Goal: Task Accomplishment & Management: Manage account settings

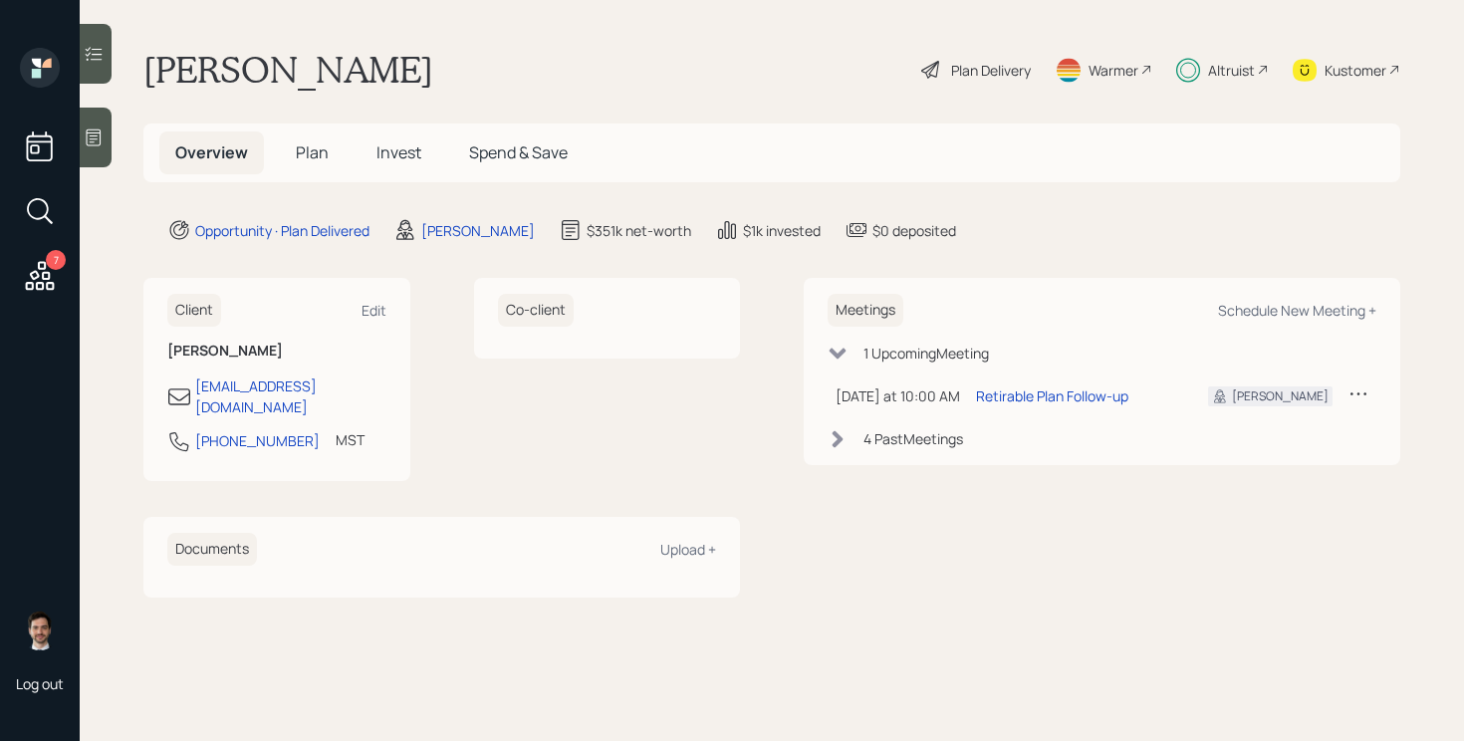
click at [48, 285] on icon at bounding box center [40, 276] width 36 height 36
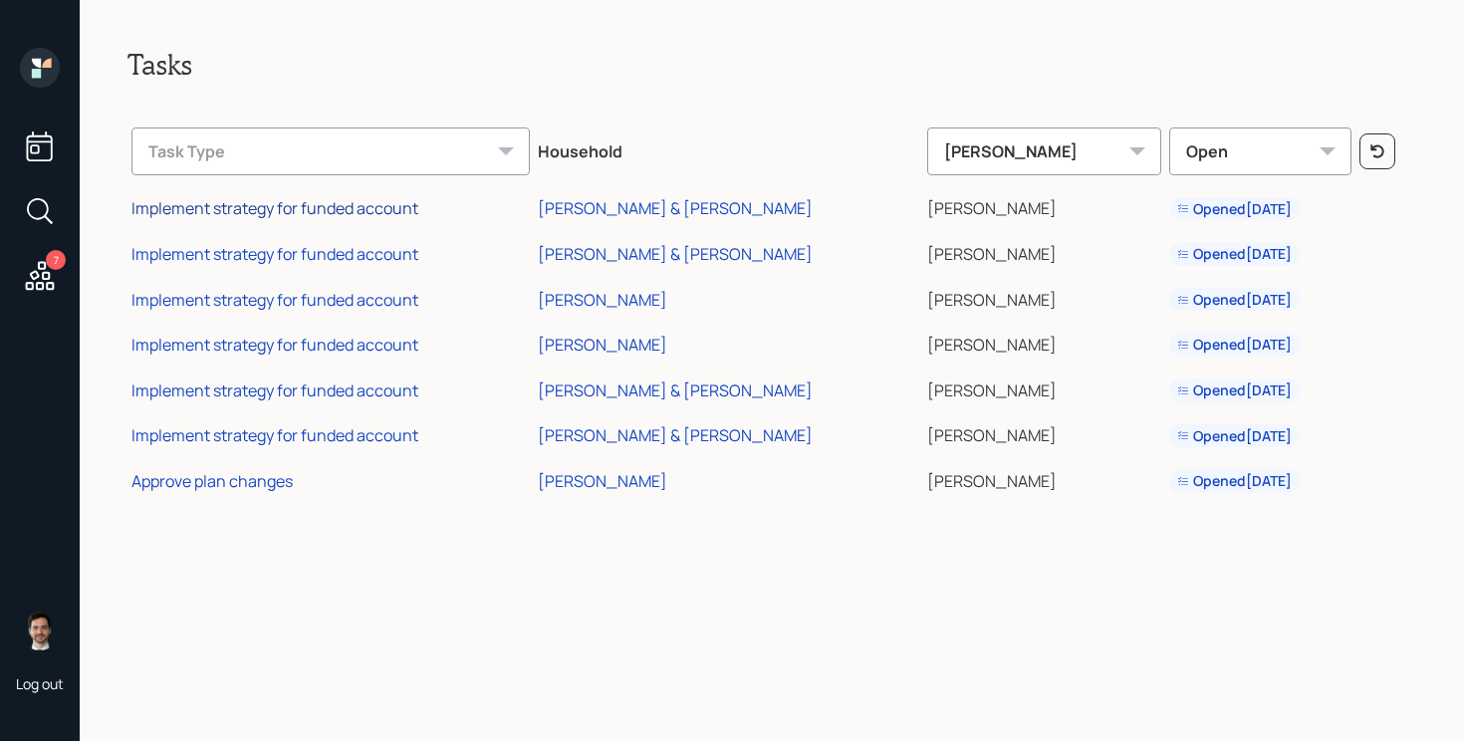
click at [352, 207] on div "Implement strategy for funded account" at bounding box center [274, 208] width 287 height 22
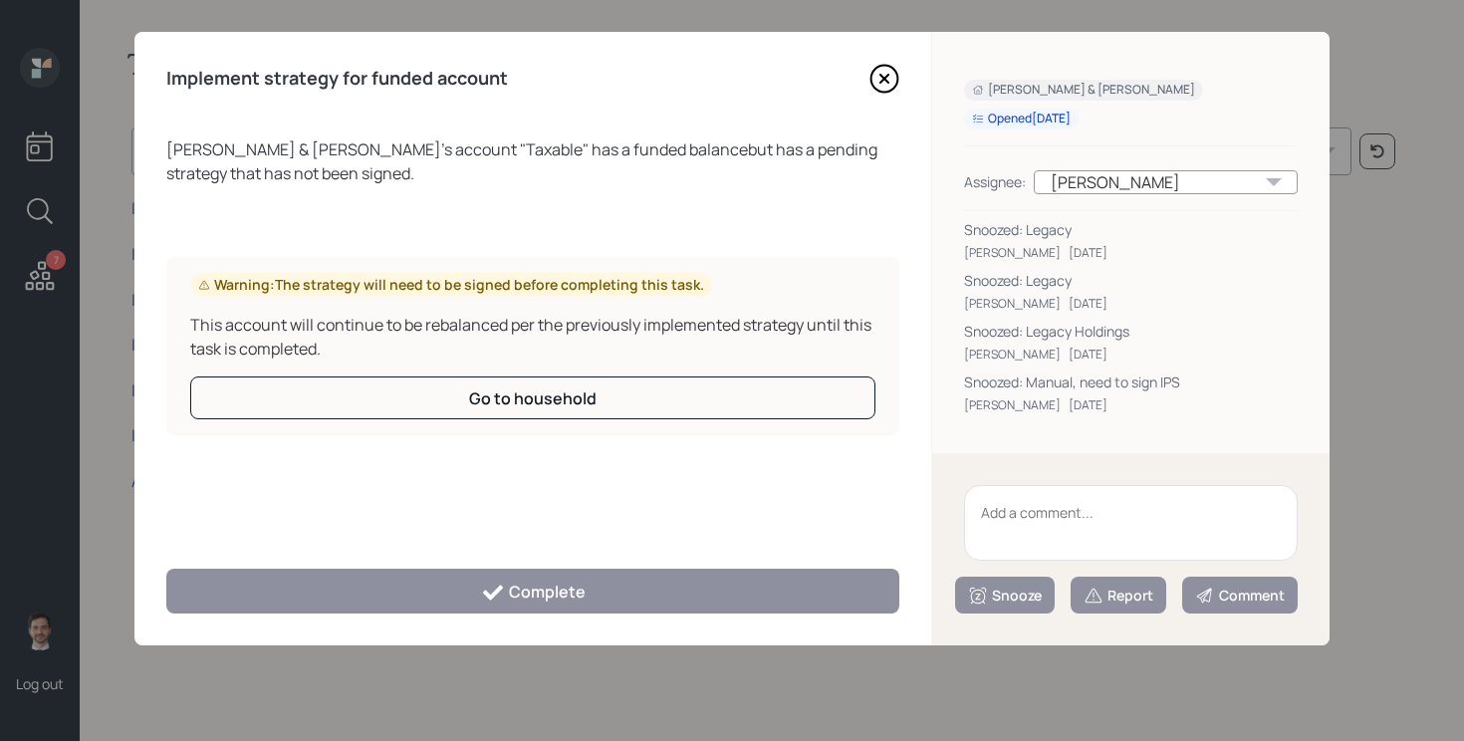
click at [1052, 523] on textarea at bounding box center [1131, 523] width 334 height 76
drag, startPoint x: 1190, startPoint y: 379, endPoint x: 1028, endPoint y: 389, distance: 162.7
click at [1028, 389] on div "Snoozed: Manual, need to sign IPS" at bounding box center [1131, 382] width 334 height 21
copy div "Manual, need to sign IPS"
click at [1086, 502] on textarea at bounding box center [1131, 523] width 334 height 76
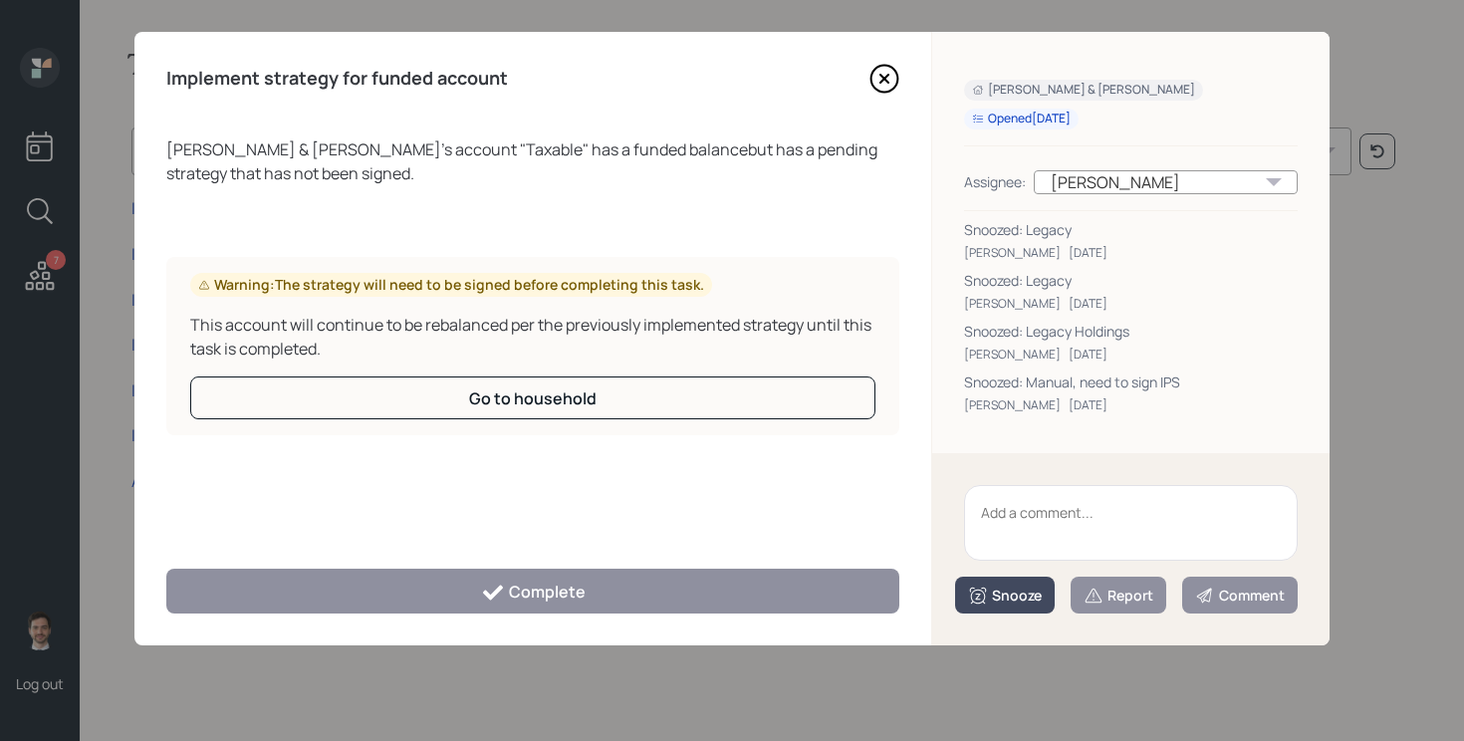
paste textarea "Manual, need to sign IPS"
type textarea "Manual, need to sign IPS"
click at [1004, 605] on div "Snooze" at bounding box center [1005, 596] width 74 height 20
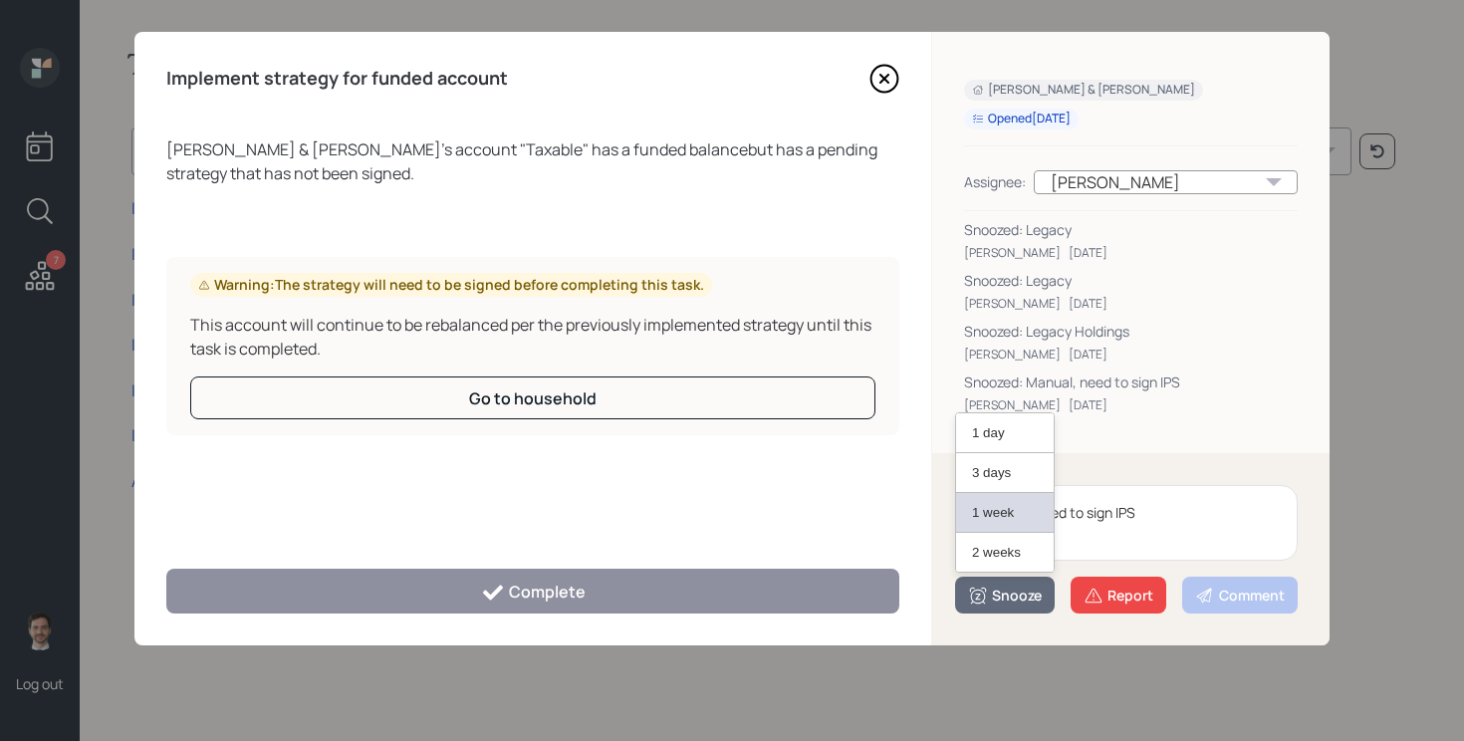
click at [1016, 505] on button "1 week" at bounding box center [1005, 513] width 98 height 40
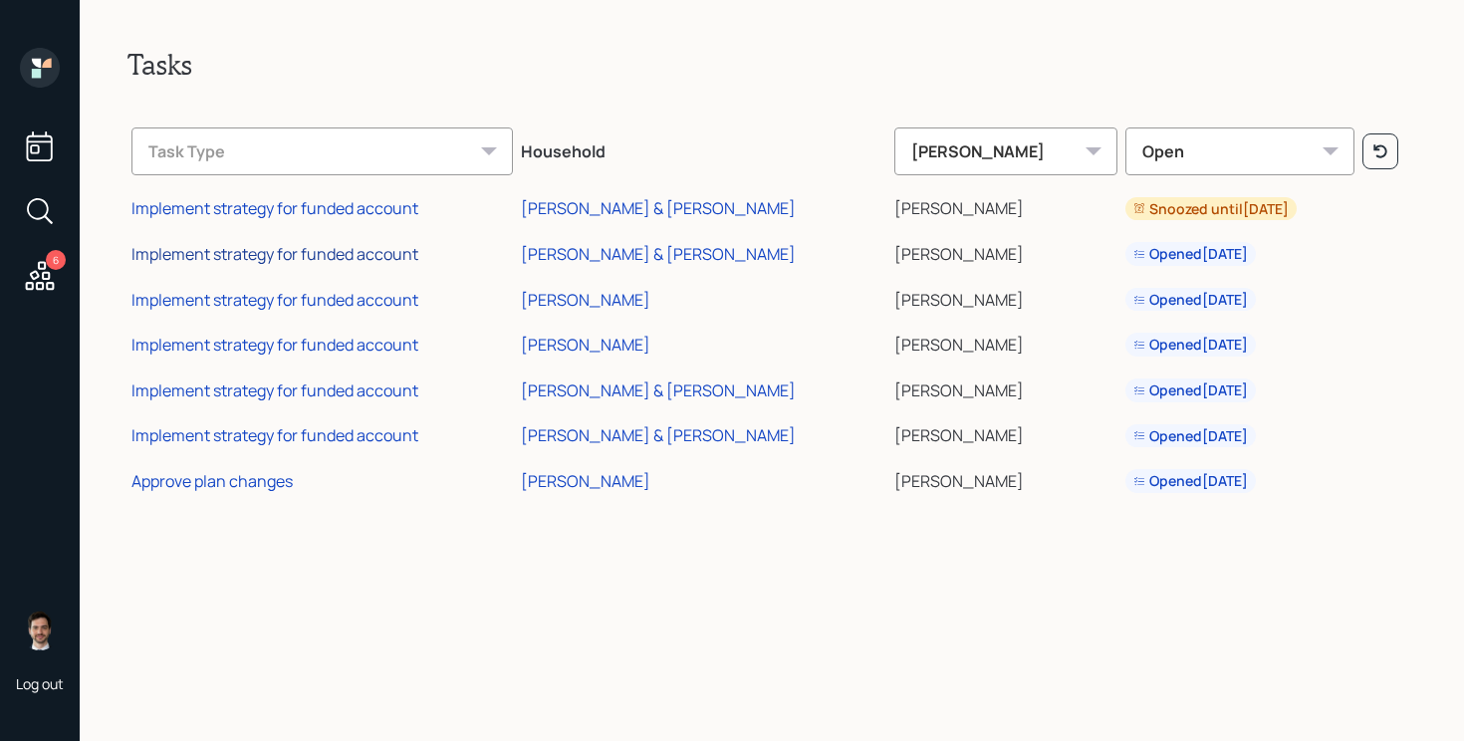
click at [328, 251] on div "Implement strategy for funded account" at bounding box center [274, 254] width 287 height 22
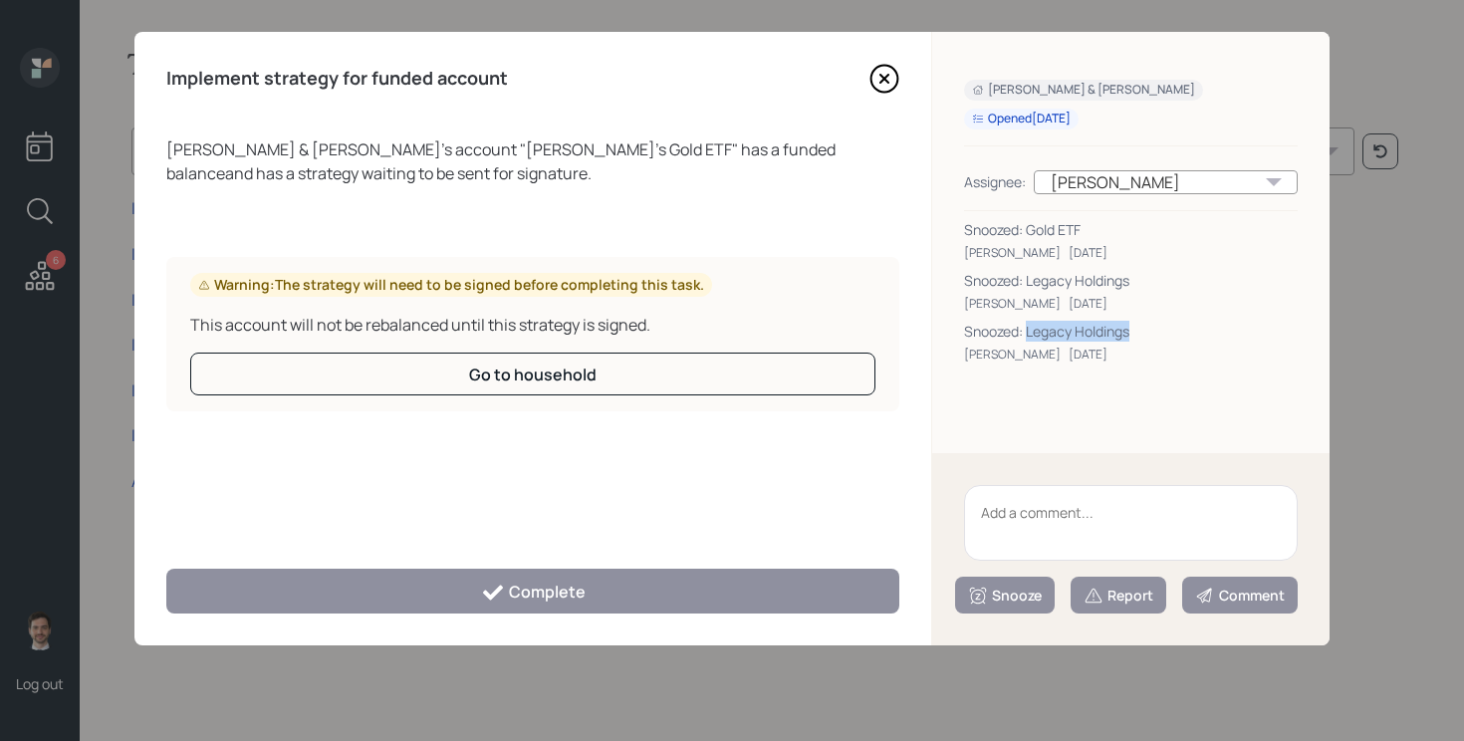
drag, startPoint x: 1147, startPoint y: 330, endPoint x: 1030, endPoint y: 331, distance: 117.5
click at [1030, 331] on div "Snoozed: Legacy Holdings" at bounding box center [1131, 331] width 334 height 21
copy div "Legacy Holdings"
click at [1083, 524] on textarea at bounding box center [1131, 523] width 334 height 76
paste textarea "Legacy Holdings"
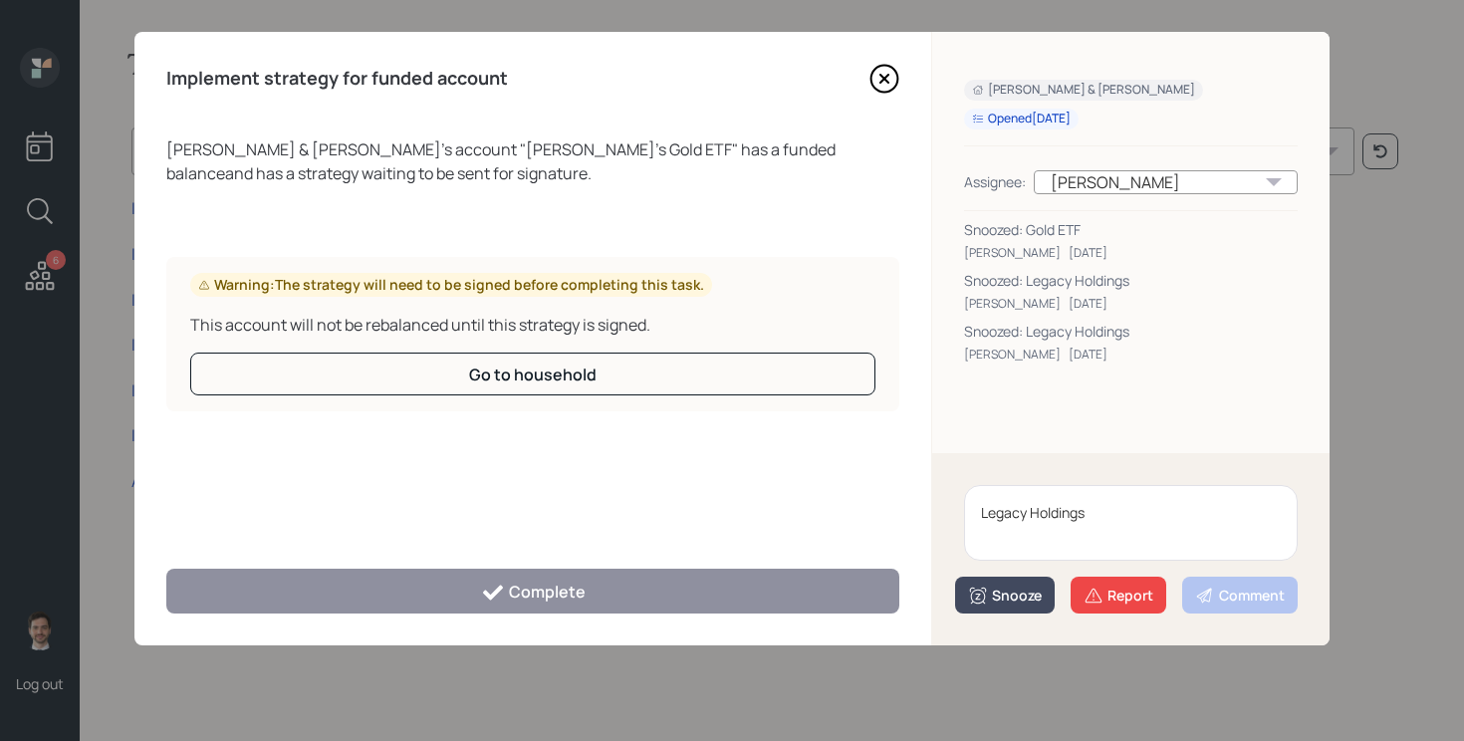
type textarea "Legacy Holdings"
click at [1018, 599] on div "Snooze" at bounding box center [1005, 596] width 74 height 20
click at [994, 559] on button "2 weeks" at bounding box center [1005, 552] width 98 height 39
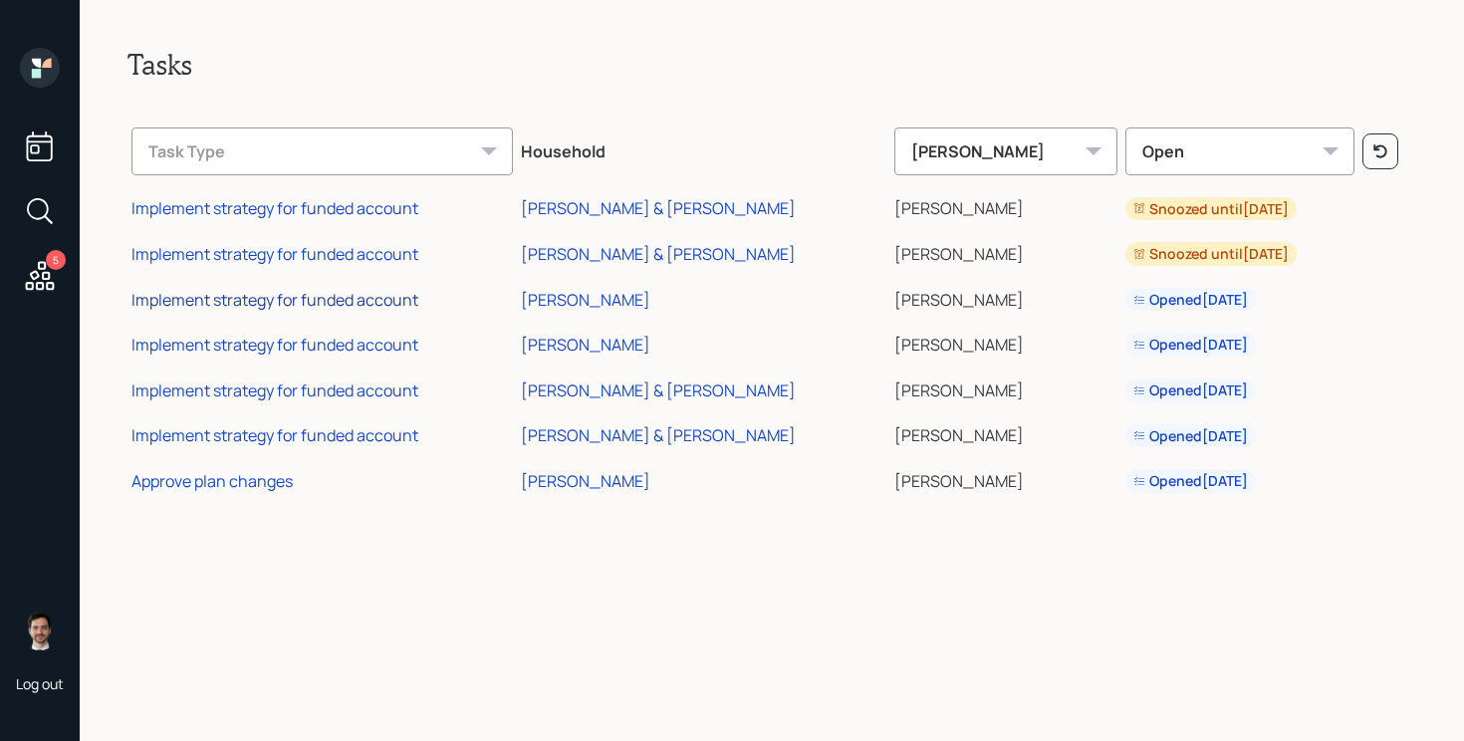
click at [321, 306] on div "Implement strategy for funded account" at bounding box center [274, 300] width 287 height 22
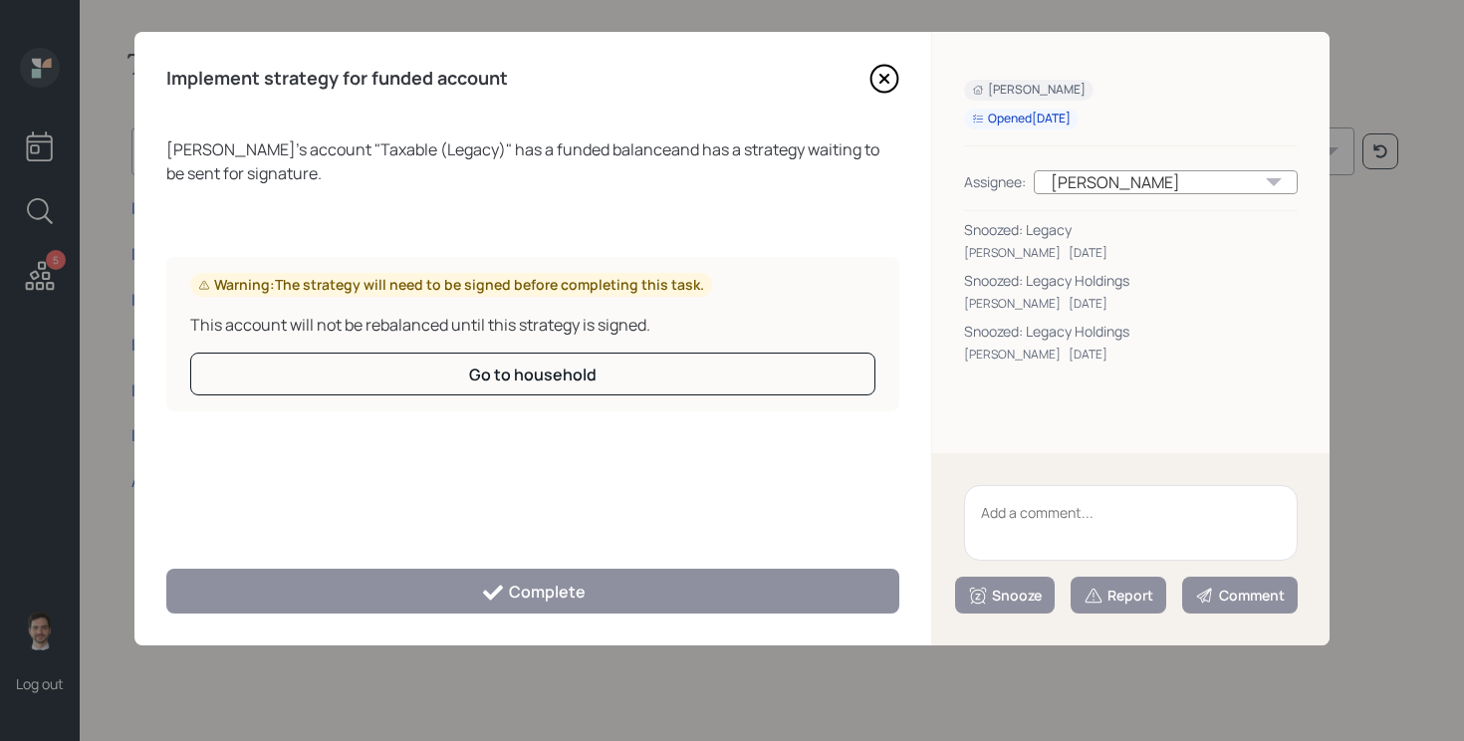
click at [1050, 526] on textarea at bounding box center [1131, 523] width 334 height 76
paste textarea "Legacy Holdings"
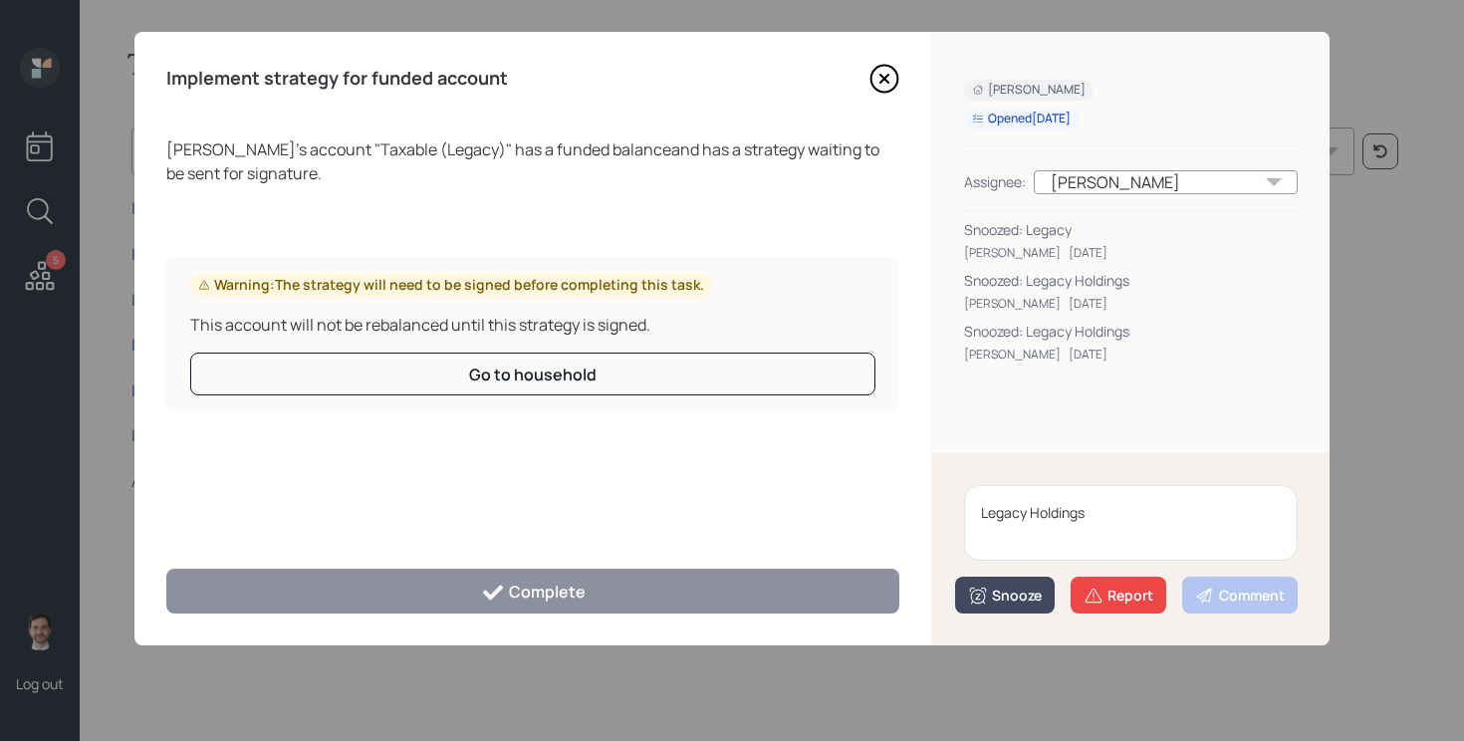
type textarea "Legacy Holdings"
click at [1004, 598] on div "Snooze" at bounding box center [1005, 596] width 74 height 20
click at [1008, 552] on button "2 weeks" at bounding box center [1005, 552] width 98 height 39
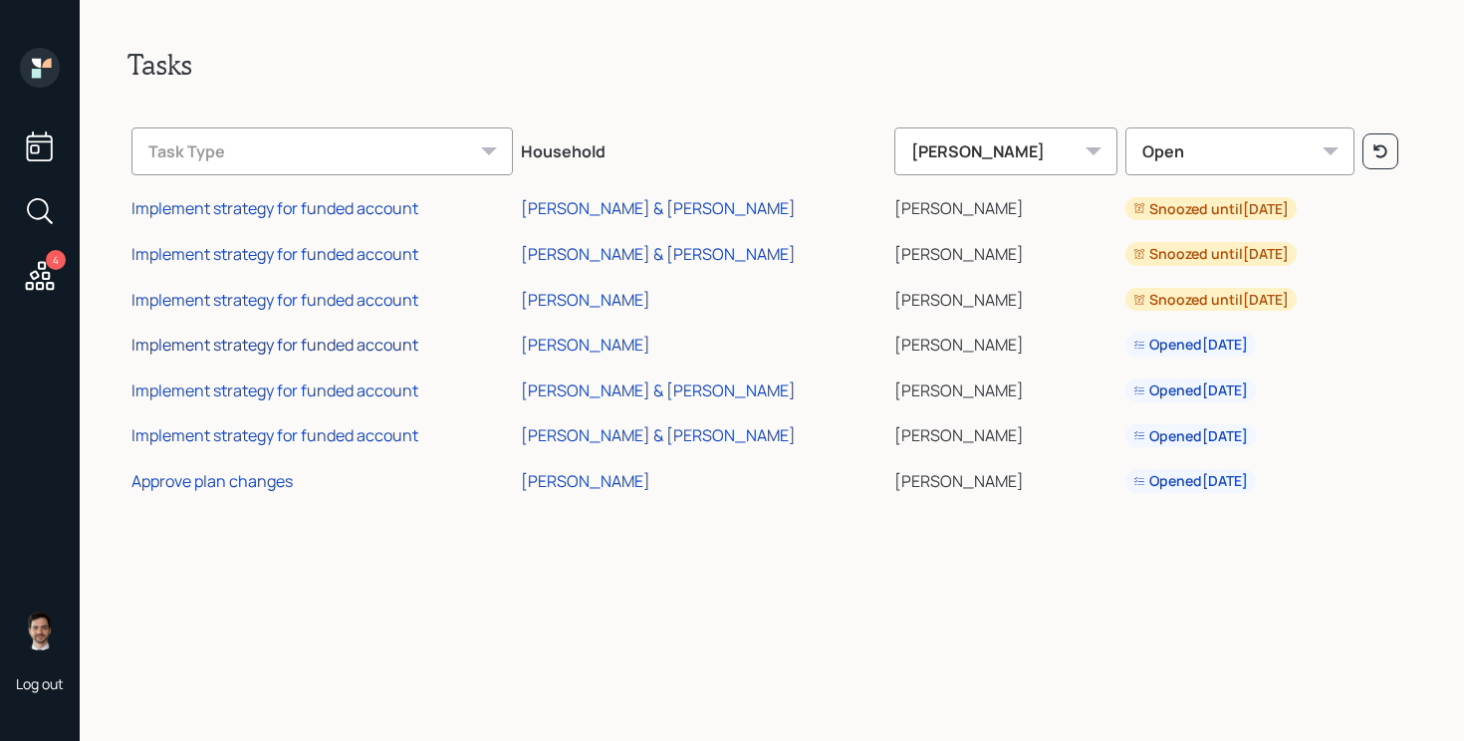
click at [331, 341] on div "Implement strategy for funded account" at bounding box center [274, 345] width 287 height 22
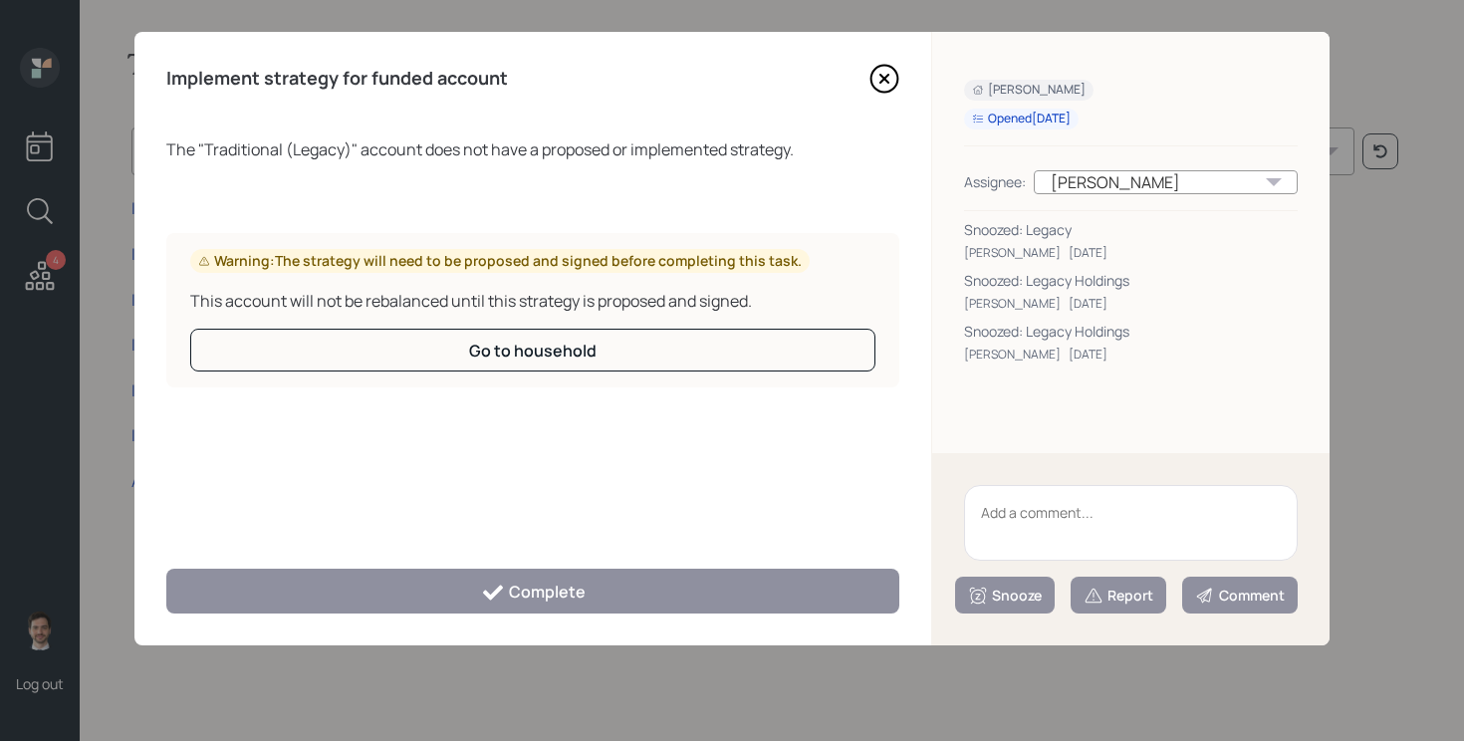
click at [1046, 527] on textarea at bounding box center [1131, 523] width 334 height 76
paste textarea "Legacy Holdings"
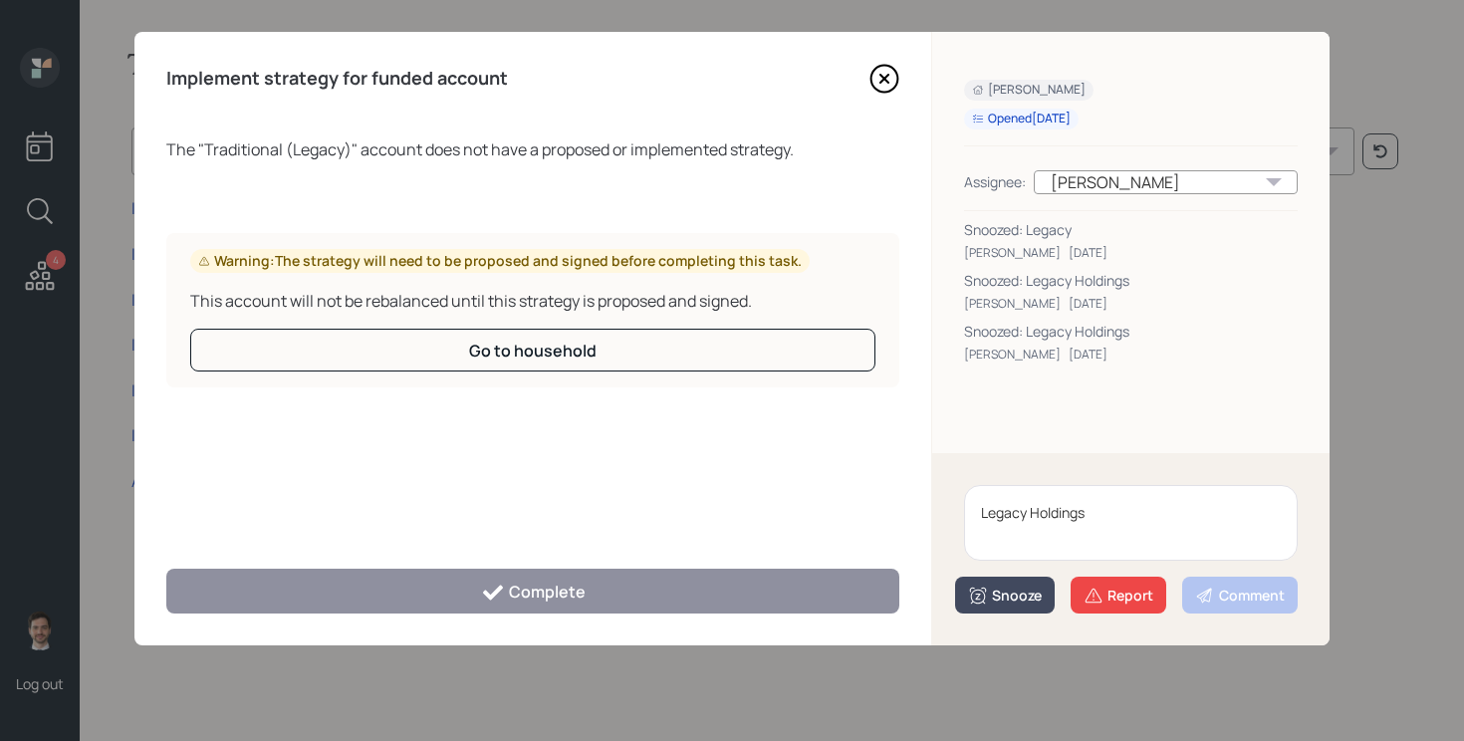
type textarea "Legacy Holdings"
click at [1016, 591] on div "Snooze" at bounding box center [1005, 596] width 74 height 20
click at [1026, 554] on button "2 weeks" at bounding box center [1005, 552] width 98 height 39
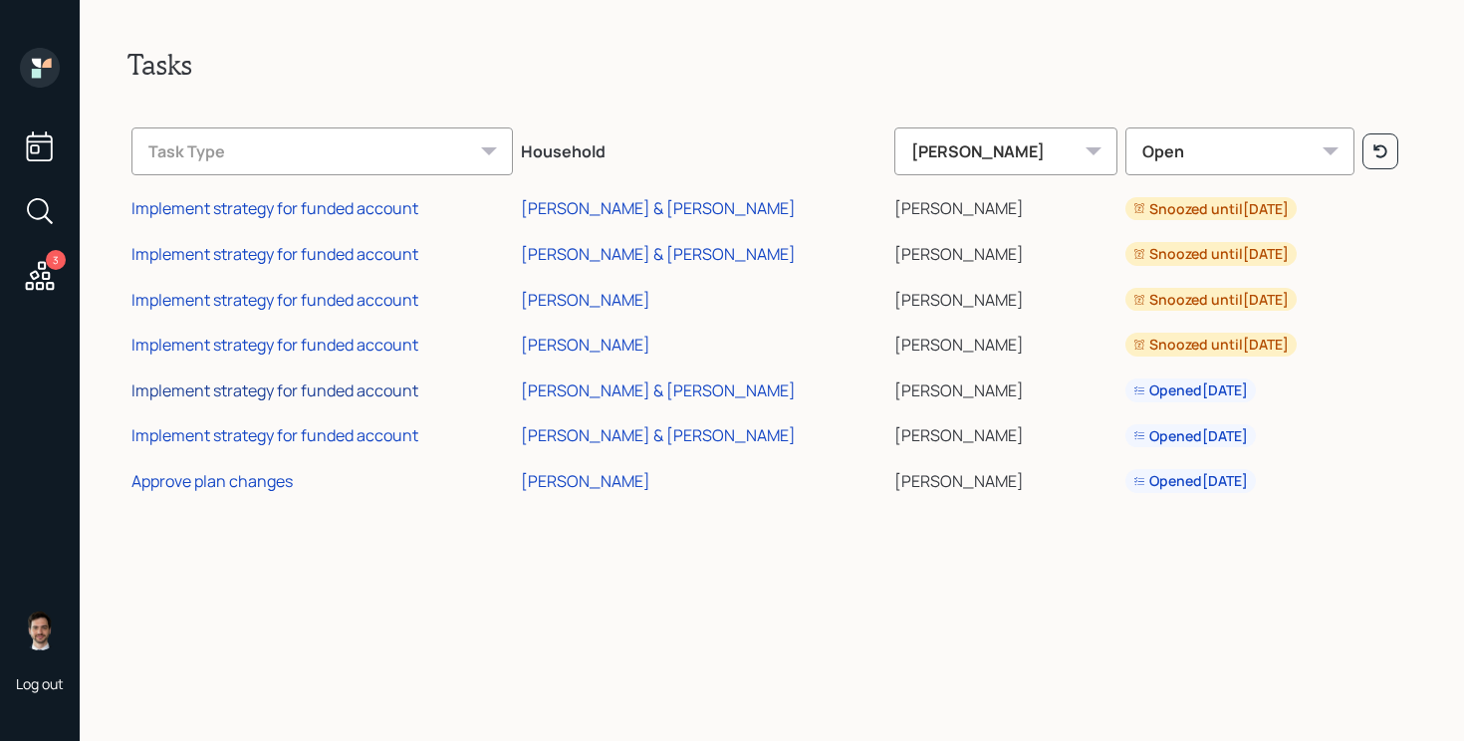
click at [278, 388] on div "Implement strategy for funded account" at bounding box center [274, 390] width 287 height 22
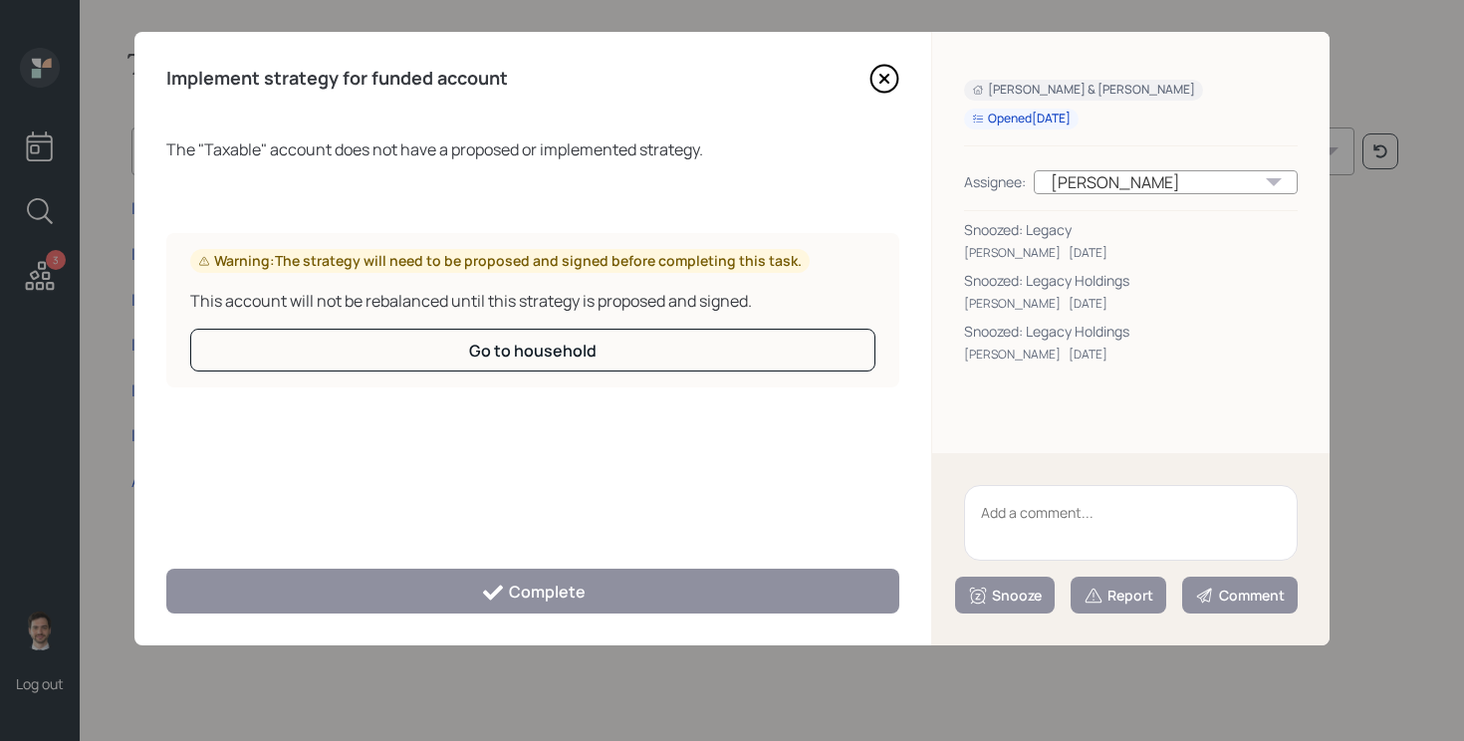
click at [1033, 526] on textarea at bounding box center [1131, 523] width 334 height 76
paste textarea "Legacy Holdings"
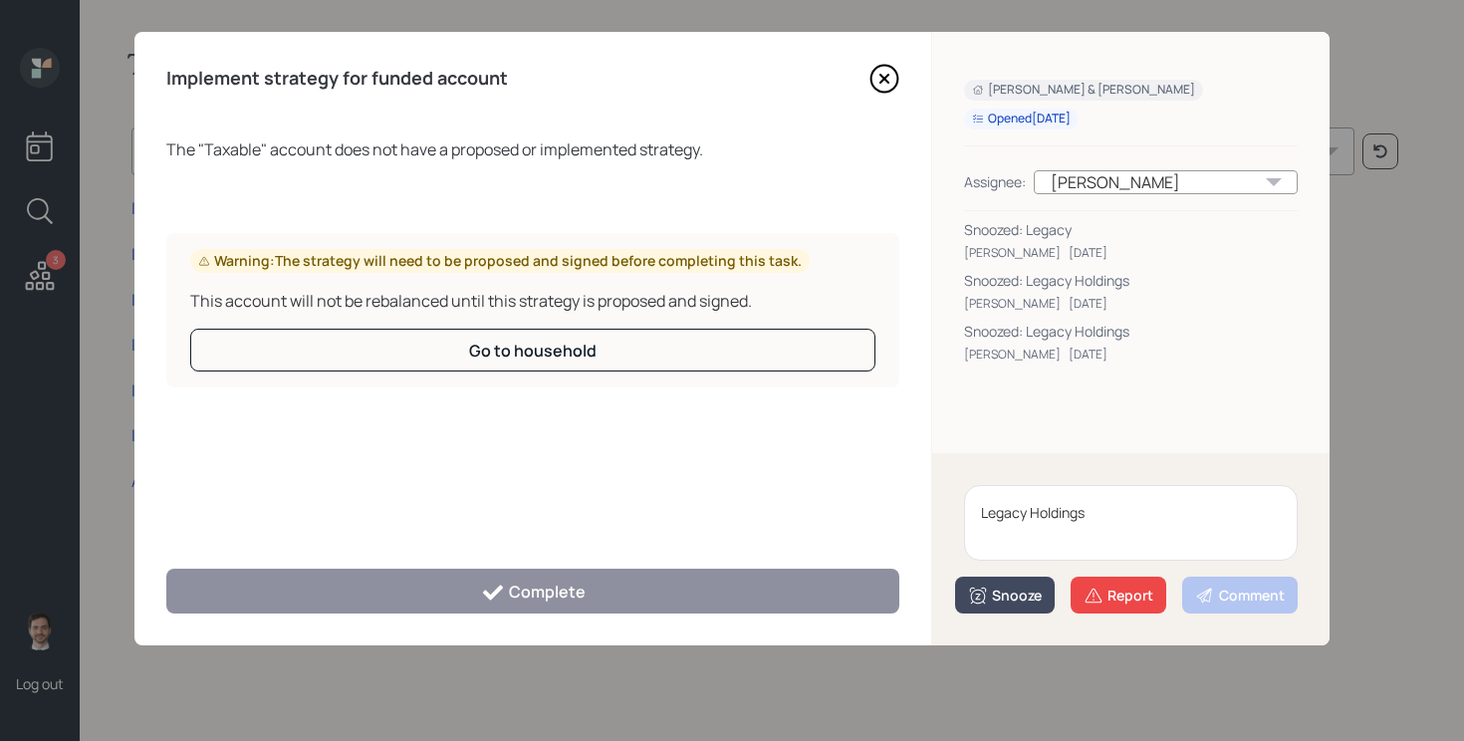
type textarea "Legacy Holdings"
click at [1010, 595] on div "Snooze" at bounding box center [1005, 596] width 74 height 20
click at [1013, 548] on button "2 weeks" at bounding box center [1005, 552] width 98 height 39
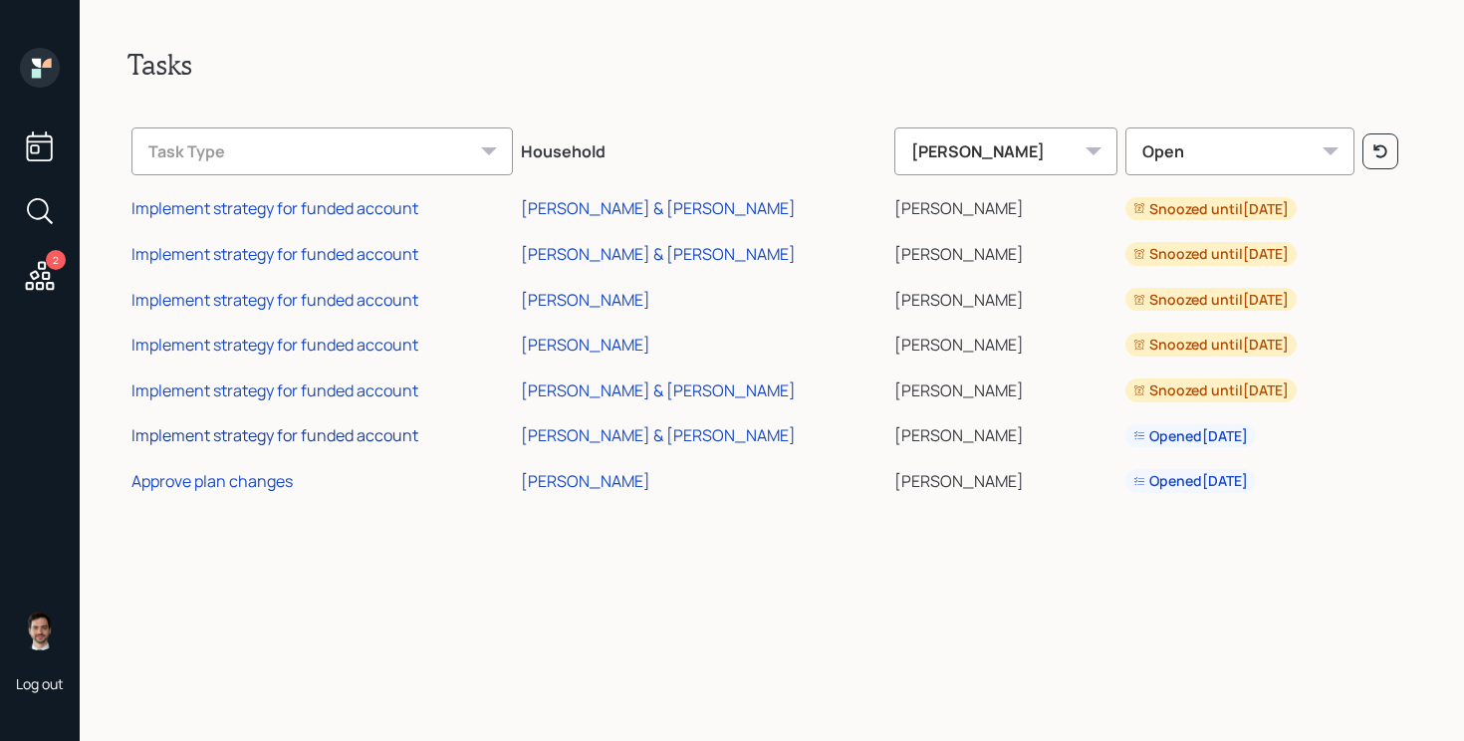
click at [279, 428] on div "Implement strategy for funded account" at bounding box center [274, 435] width 287 height 22
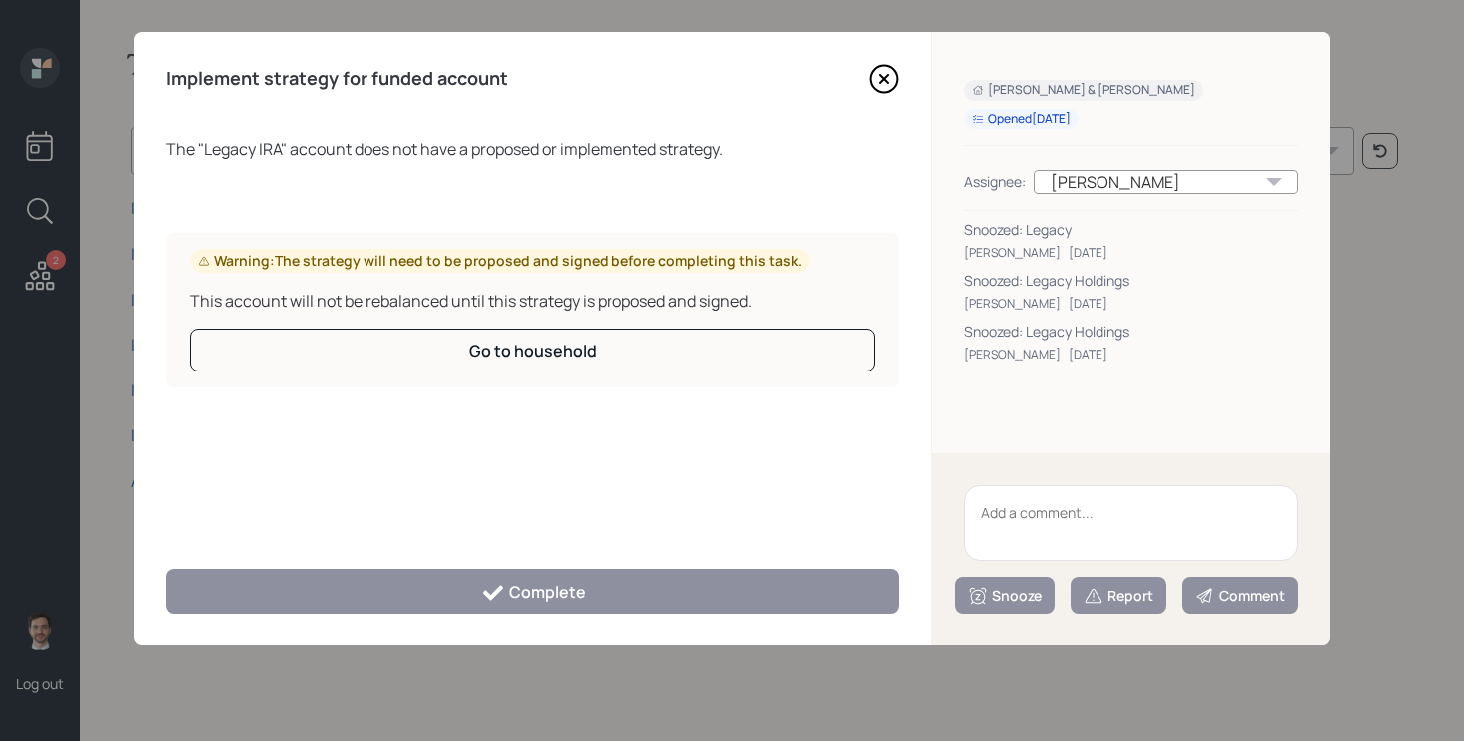
click at [1038, 525] on textarea at bounding box center [1131, 523] width 334 height 76
paste textarea "Legacy Holdings"
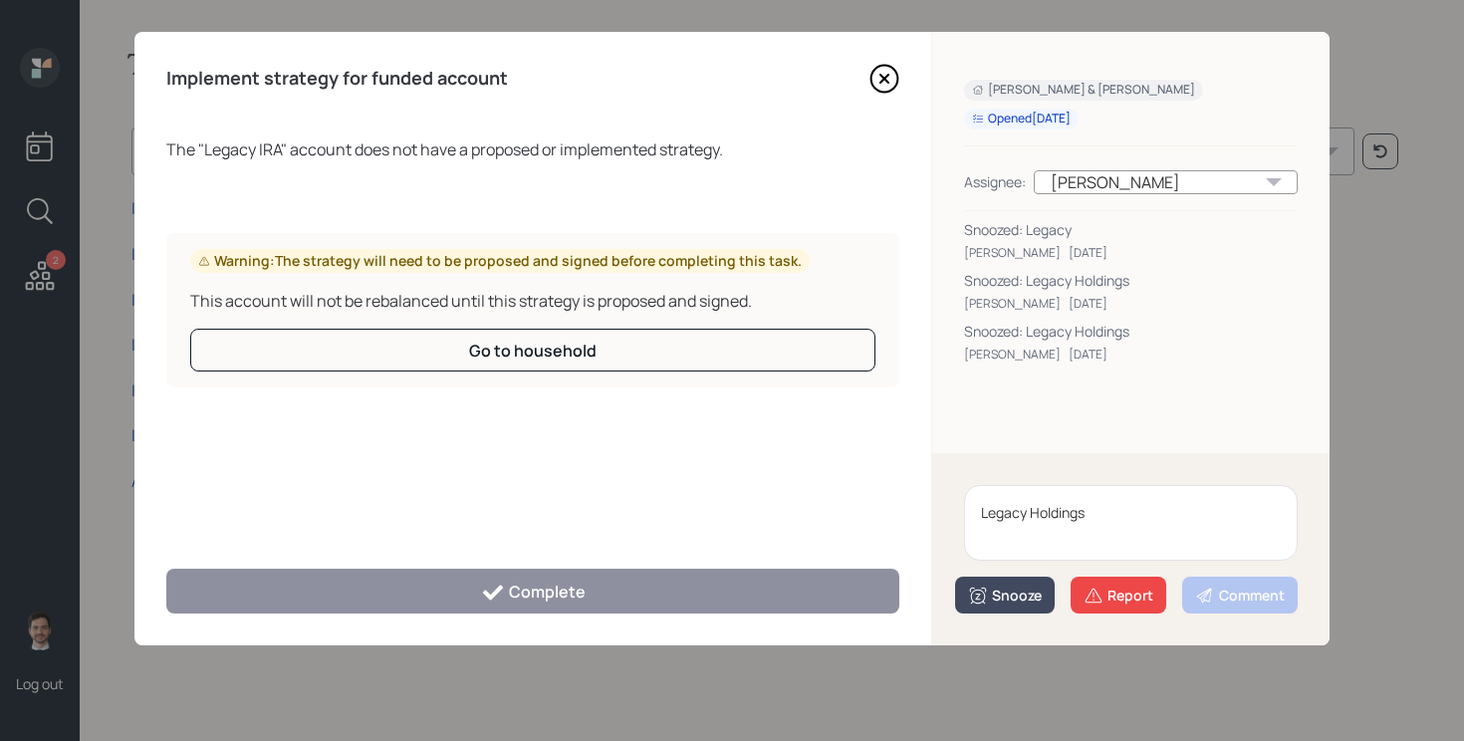
type textarea "Legacy Holdings"
click at [1017, 588] on div "Snooze" at bounding box center [1005, 596] width 74 height 20
click at [986, 545] on button "2 weeks" at bounding box center [1005, 552] width 98 height 39
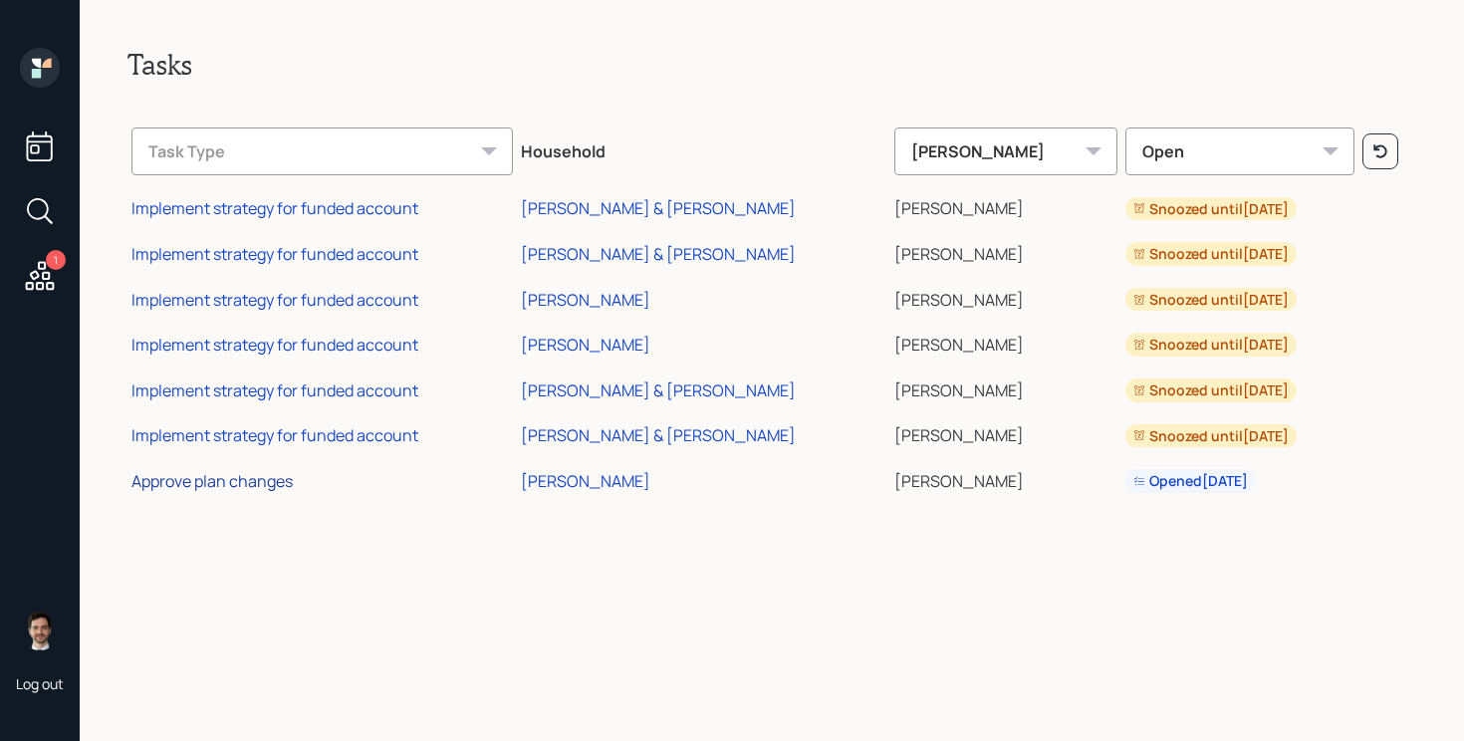
click at [223, 482] on div "Approve plan changes" at bounding box center [211, 481] width 161 height 22
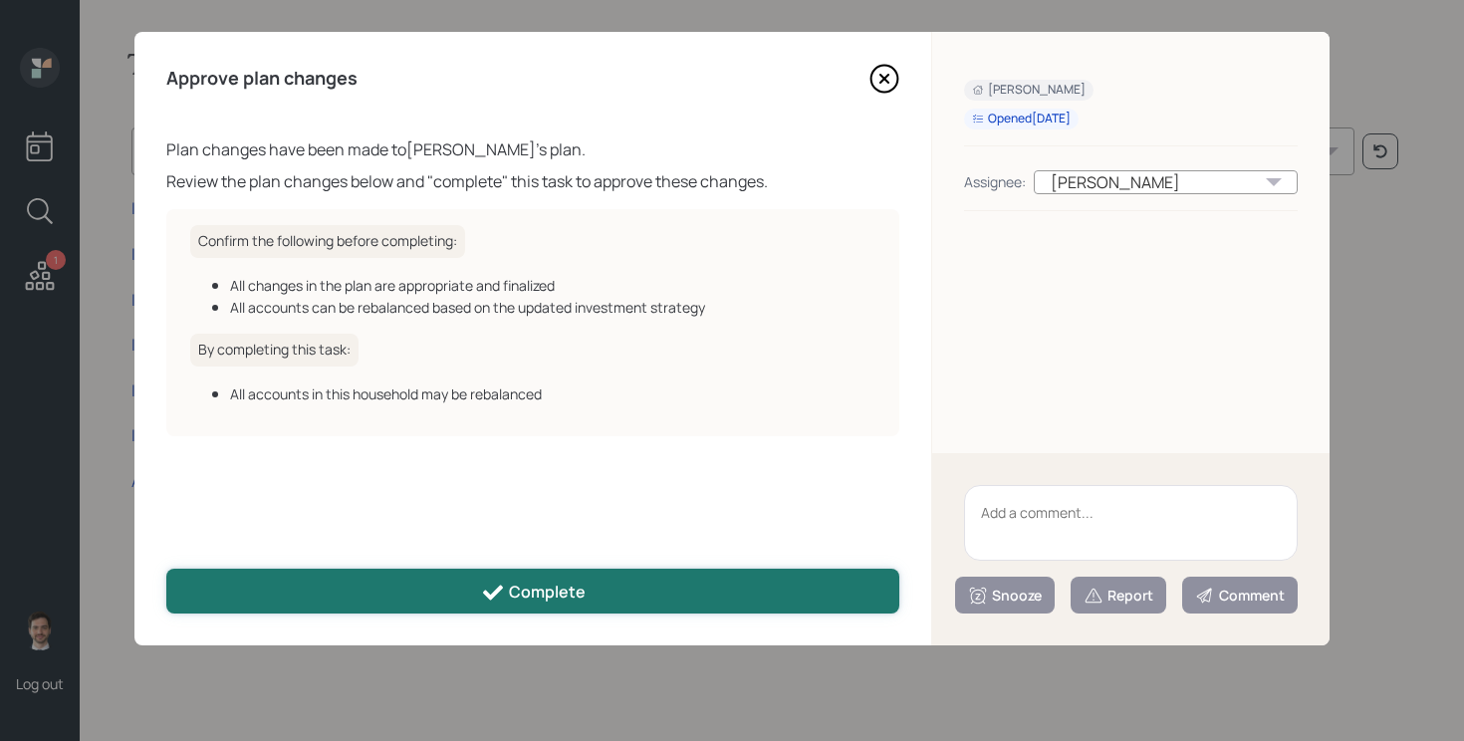
click at [593, 595] on button "Complete" at bounding box center [532, 591] width 733 height 45
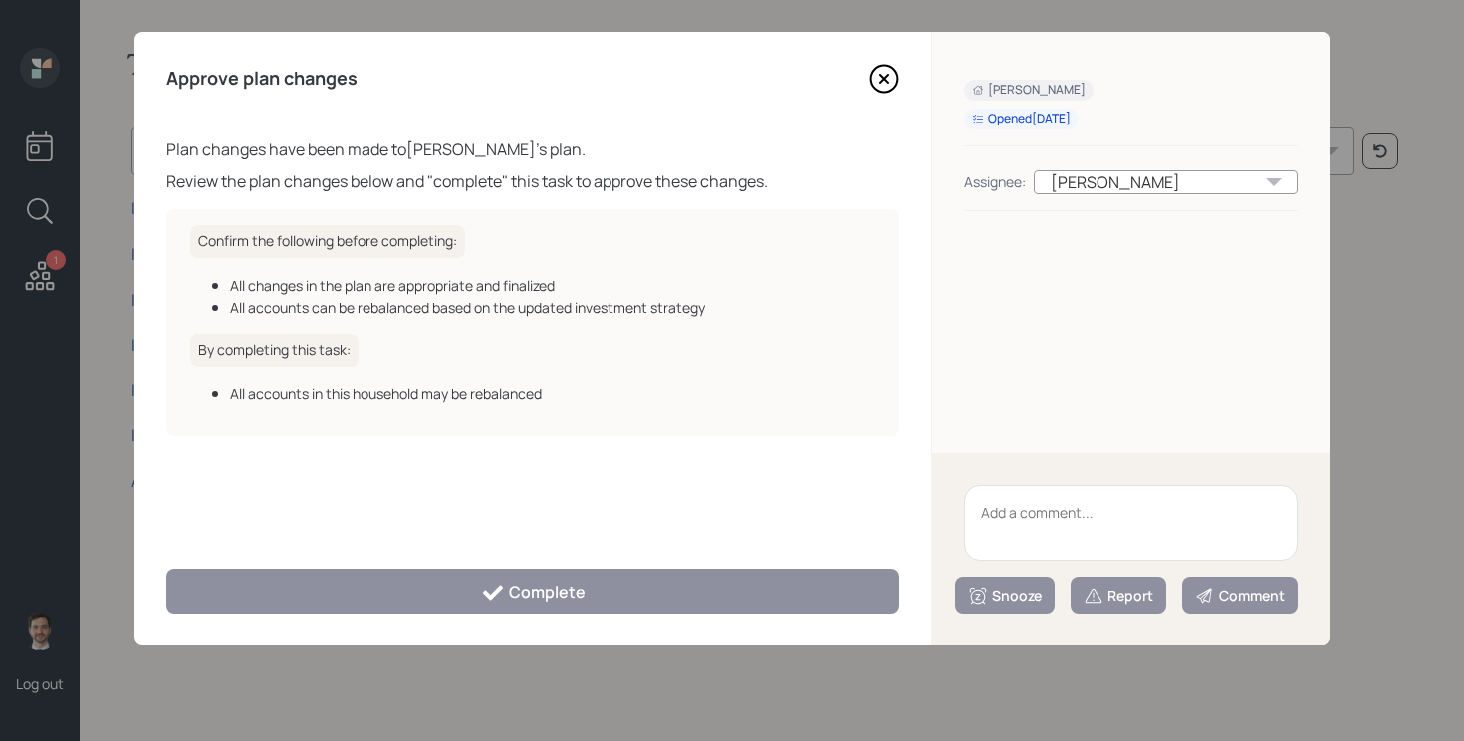
click at [877, 79] on icon at bounding box center [885, 79] width 30 height 30
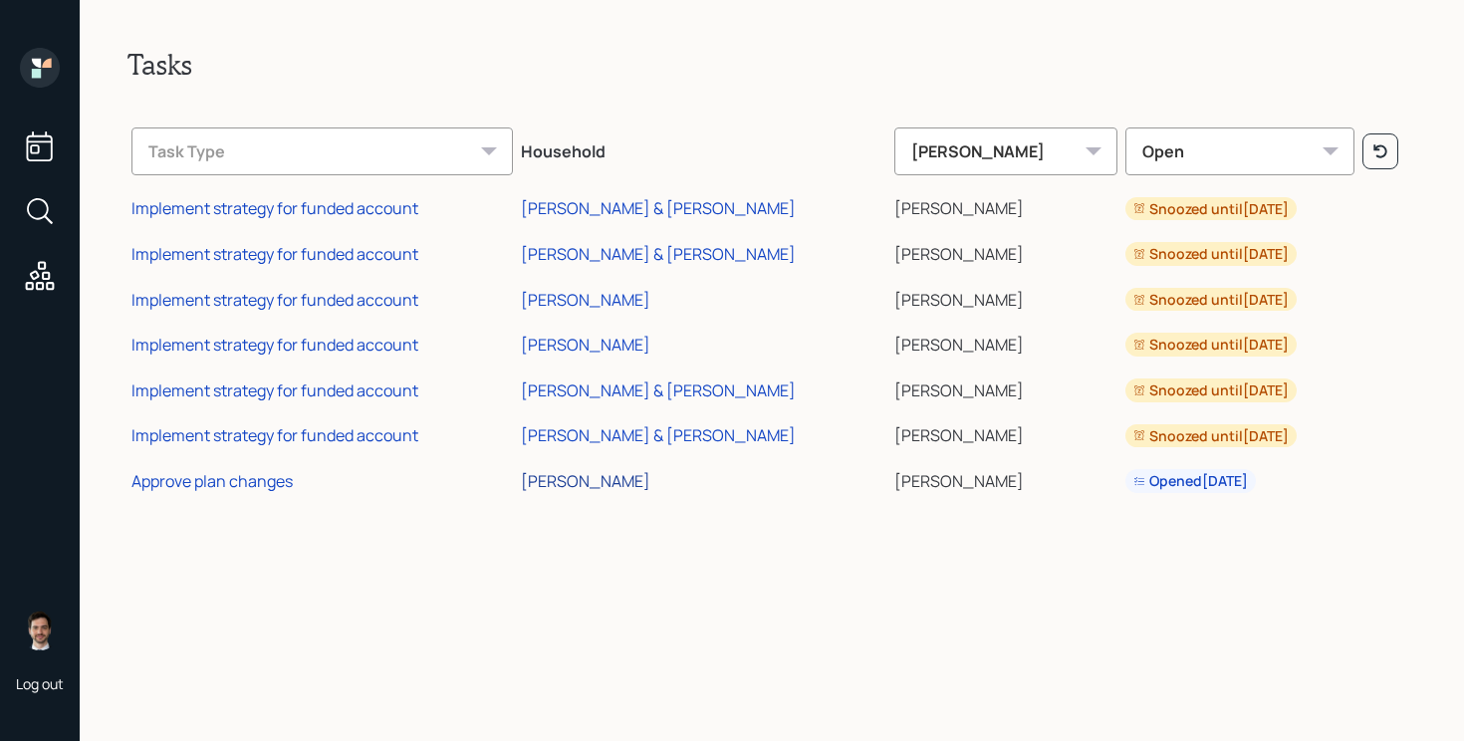
click at [598, 481] on div "[PERSON_NAME]" at bounding box center [585, 481] width 129 height 22
